Goal: Communication & Community: Answer question/provide support

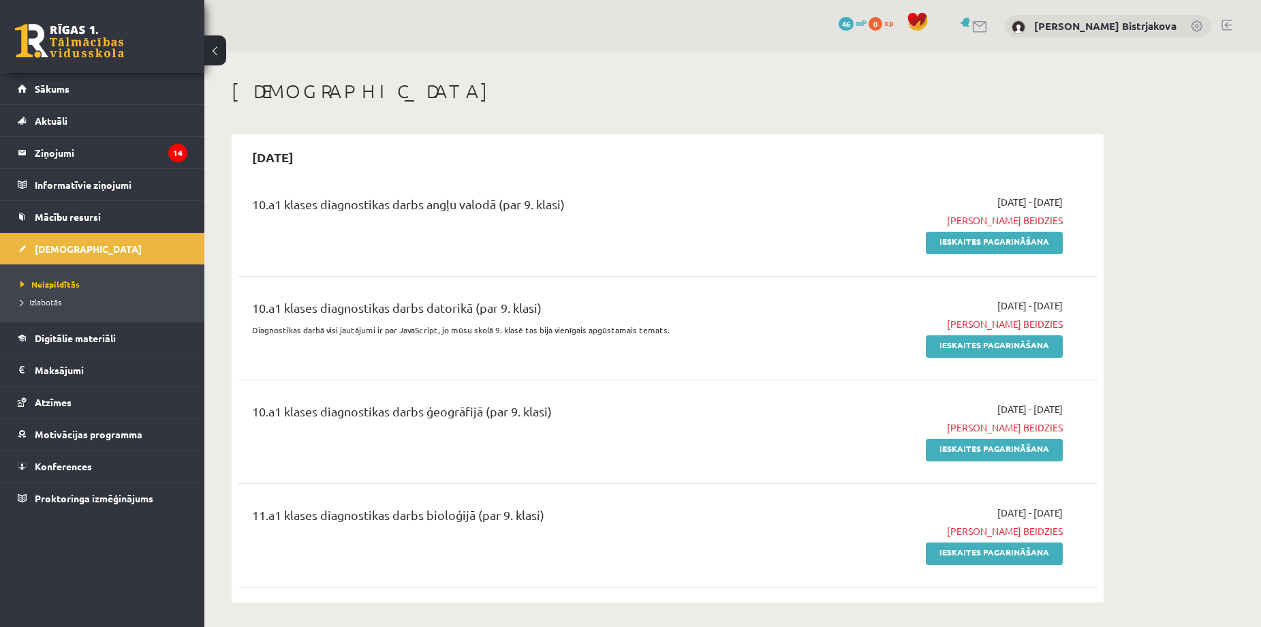
scroll to position [545, 0]
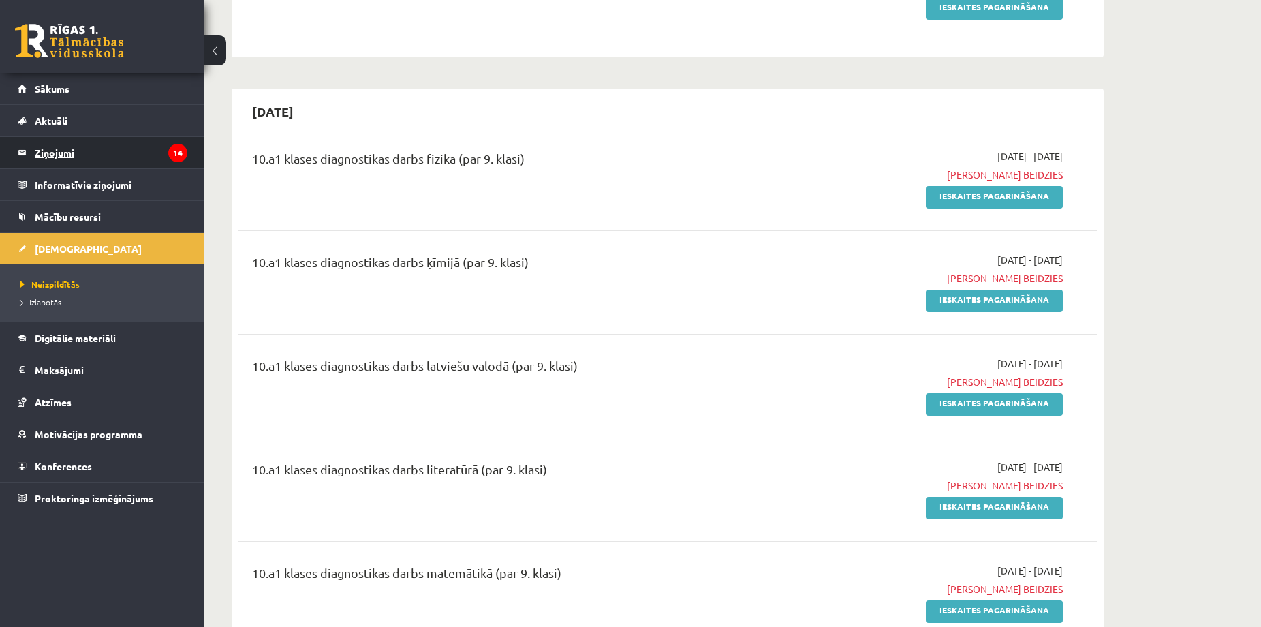
click at [50, 158] on legend "Ziņojumi 14" at bounding box center [111, 152] width 153 height 31
